Goal: Information Seeking & Learning: Learn about a topic

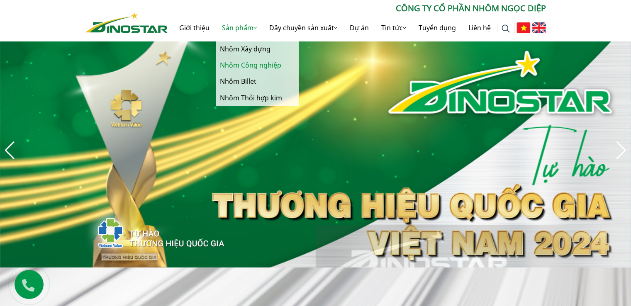
click at [253, 63] on link "Nhôm Công nghiệp" at bounding box center [257, 65] width 83 height 16
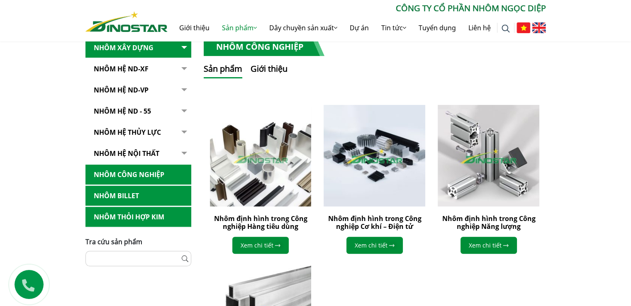
scroll to position [70, 0]
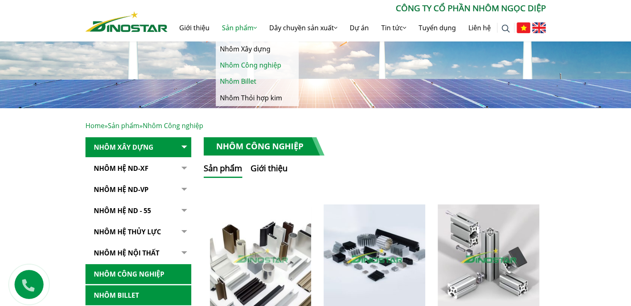
click at [239, 83] on link "Nhôm Billet" at bounding box center [257, 81] width 83 height 16
